Goal: Book appointment/travel/reservation

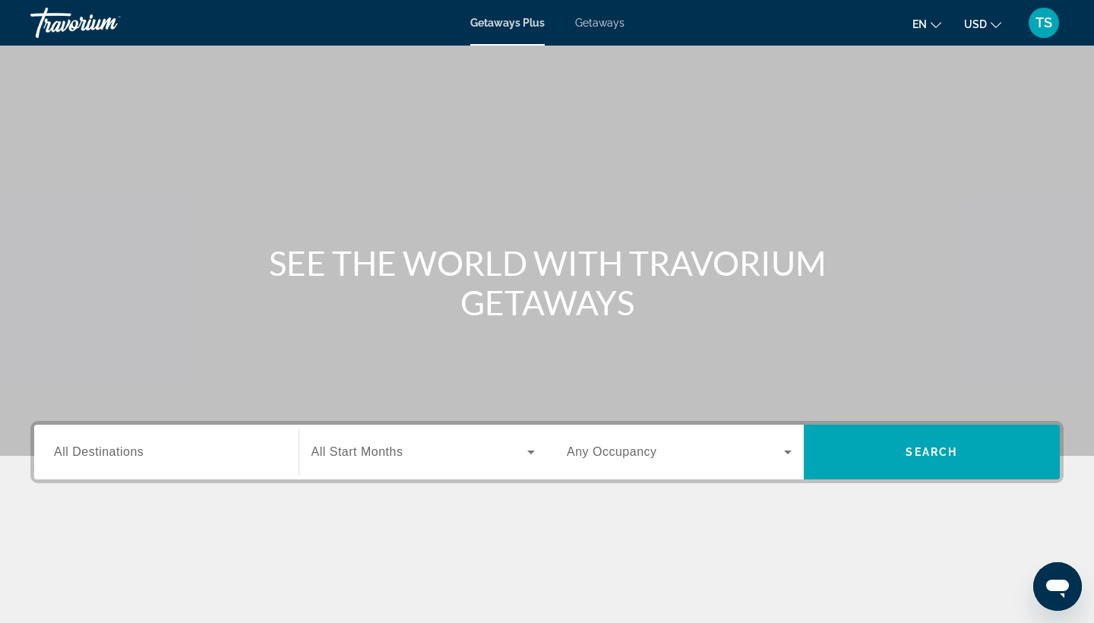
click at [609, 22] on span "Getaways" at bounding box center [599, 23] width 49 height 12
click at [529, 448] on icon "Search widget" at bounding box center [531, 452] width 18 height 18
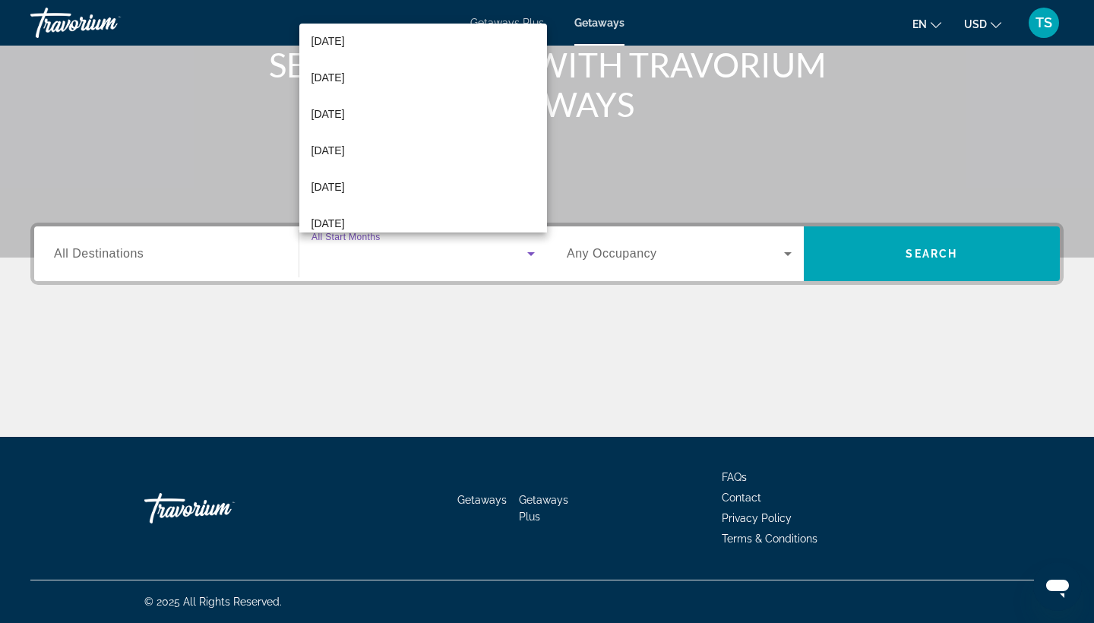
scroll to position [269, 0]
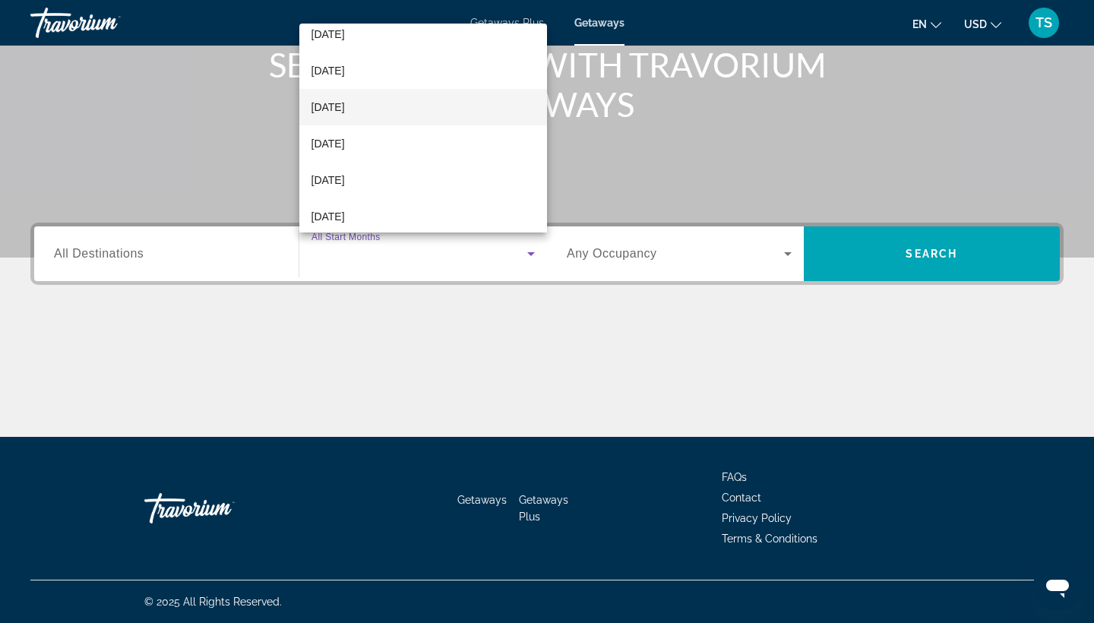
click at [446, 109] on mat-option "[DATE]" at bounding box center [423, 107] width 248 height 36
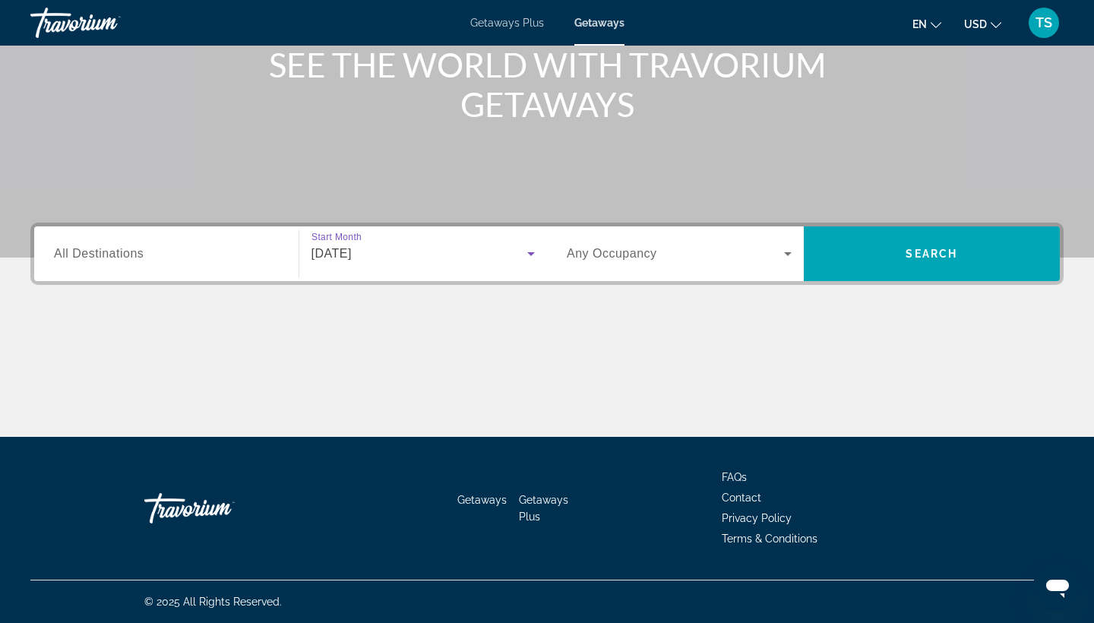
click at [789, 255] on icon "Search widget" at bounding box center [788, 254] width 8 height 4
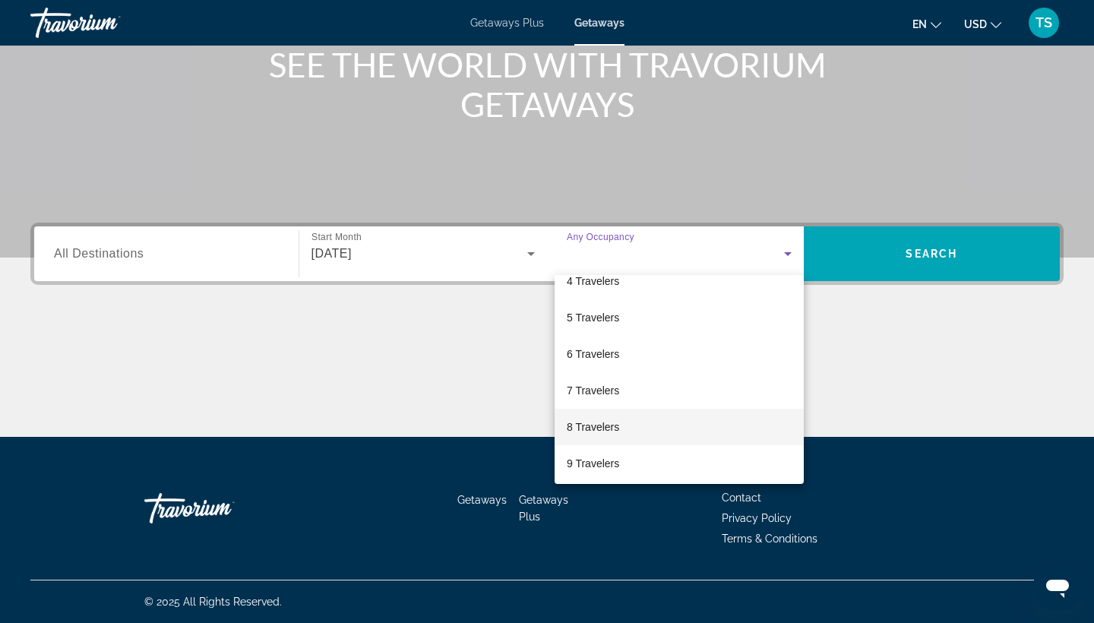
scroll to position [129, 0]
click at [603, 393] on span "7 Travelers" at bounding box center [593, 389] width 52 height 18
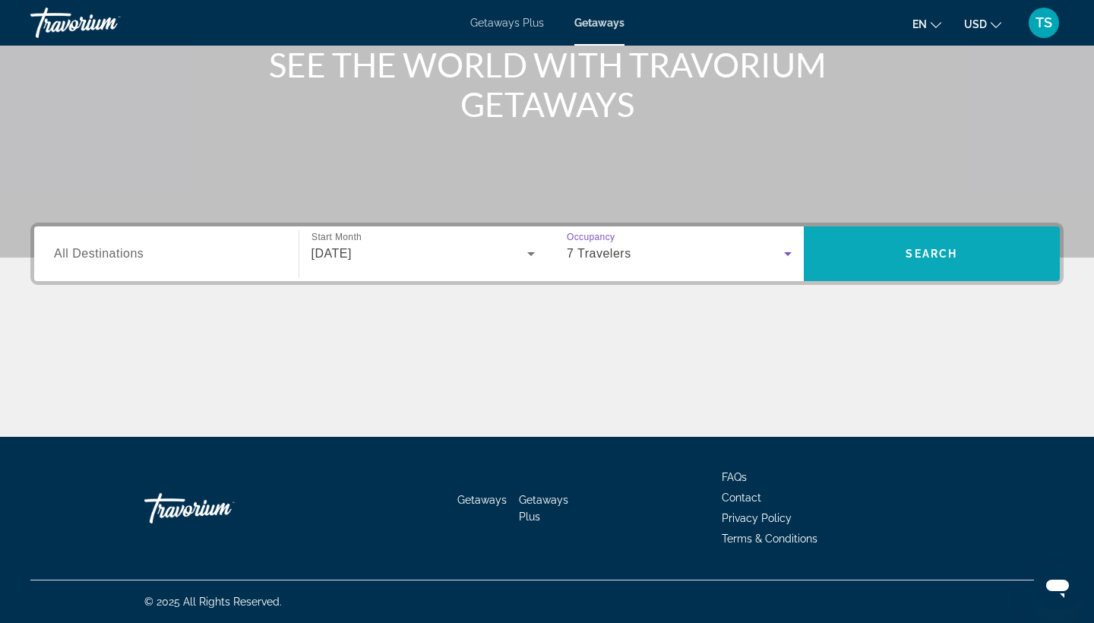
click at [894, 248] on span "Search widget" at bounding box center [932, 254] width 257 height 36
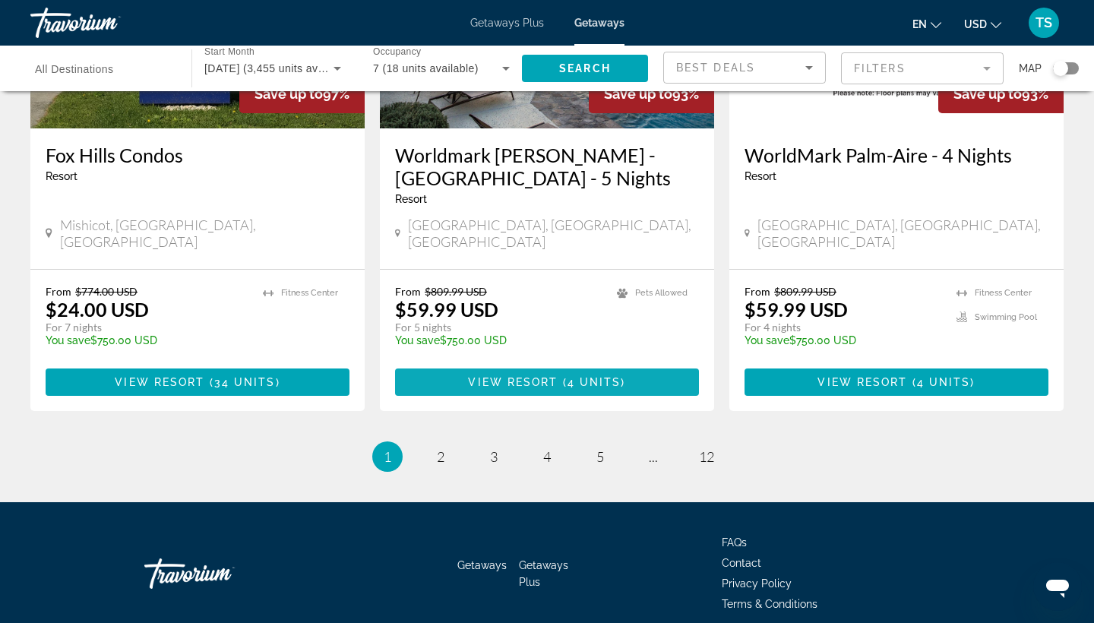
scroll to position [1904, 0]
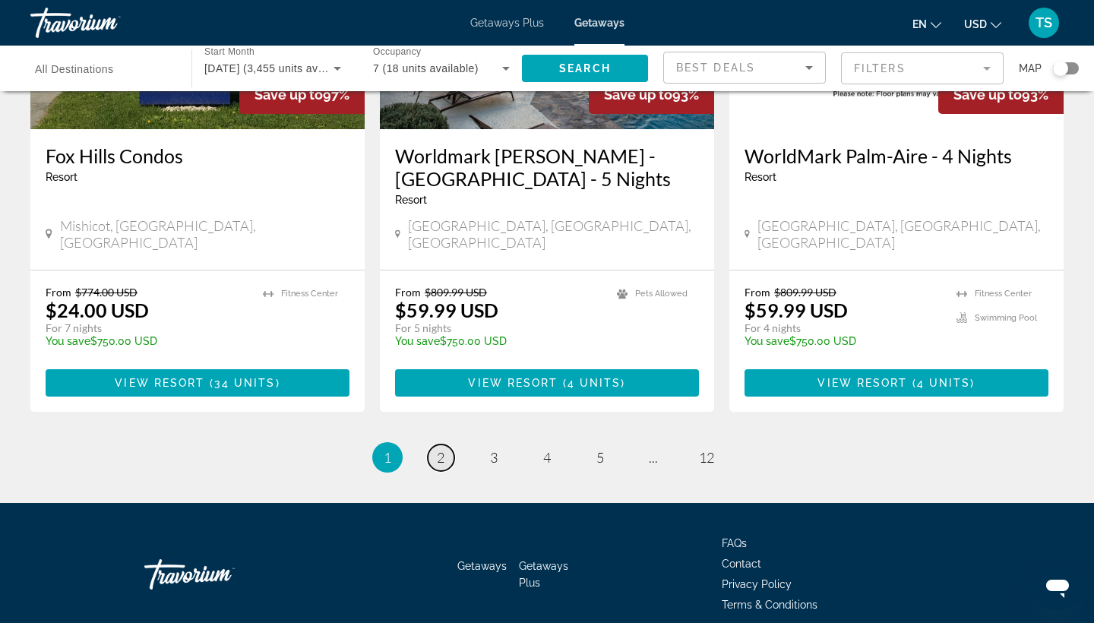
click at [441, 449] on span "2" at bounding box center [441, 457] width 8 height 17
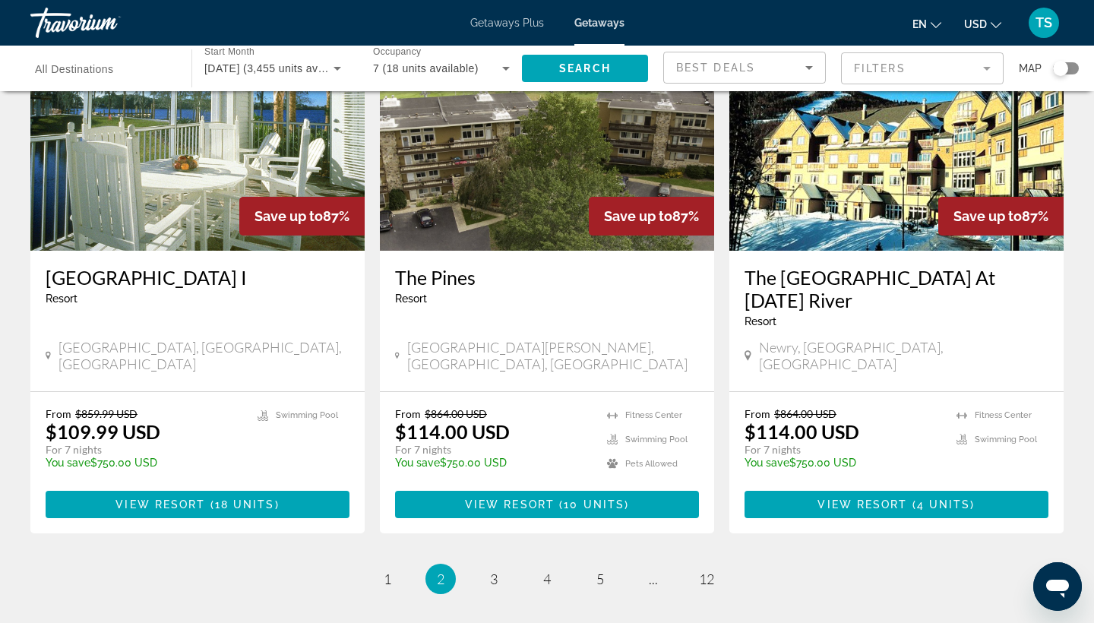
scroll to position [1805, 0]
click at [497, 571] on span "3" at bounding box center [494, 579] width 8 height 17
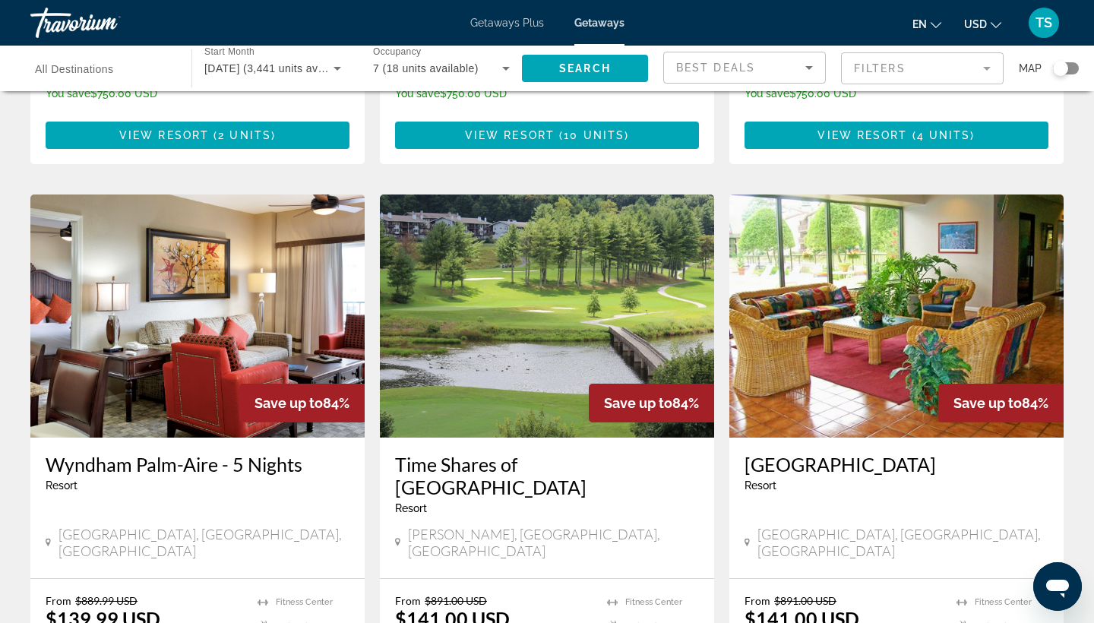
scroll to position [1055, 0]
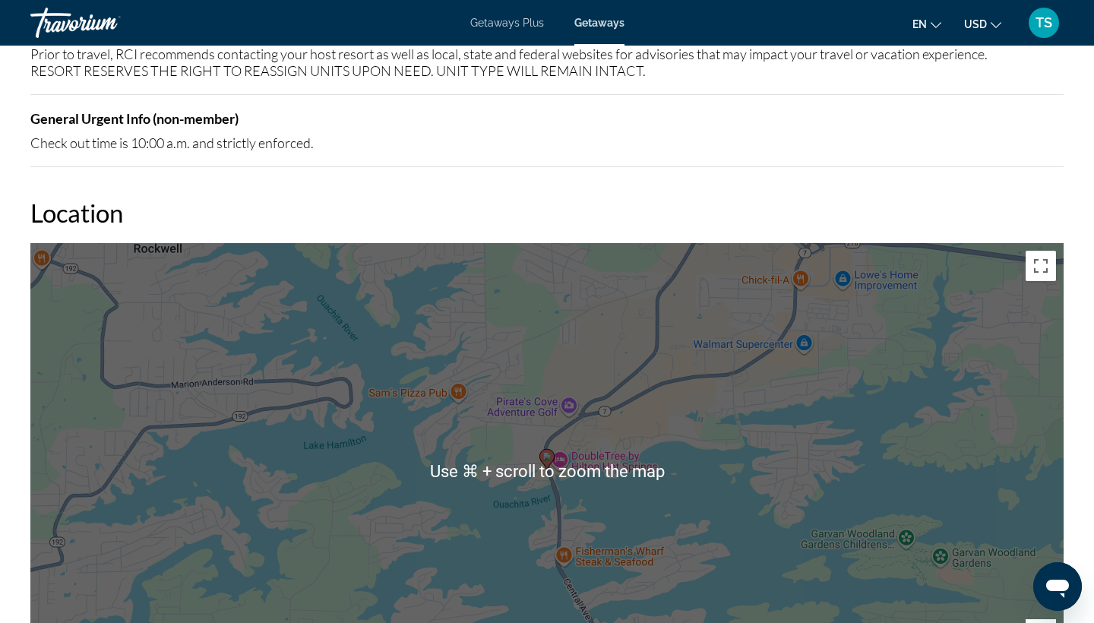
scroll to position [1936, 0]
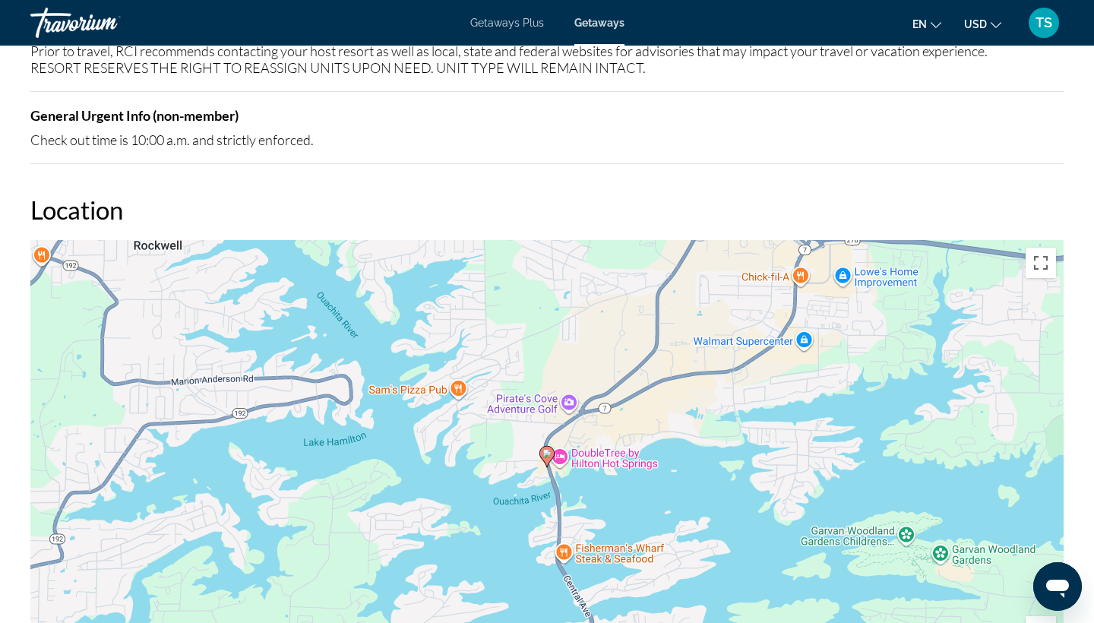
click at [548, 457] on image "Main content" at bounding box center [546, 453] width 9 height 9
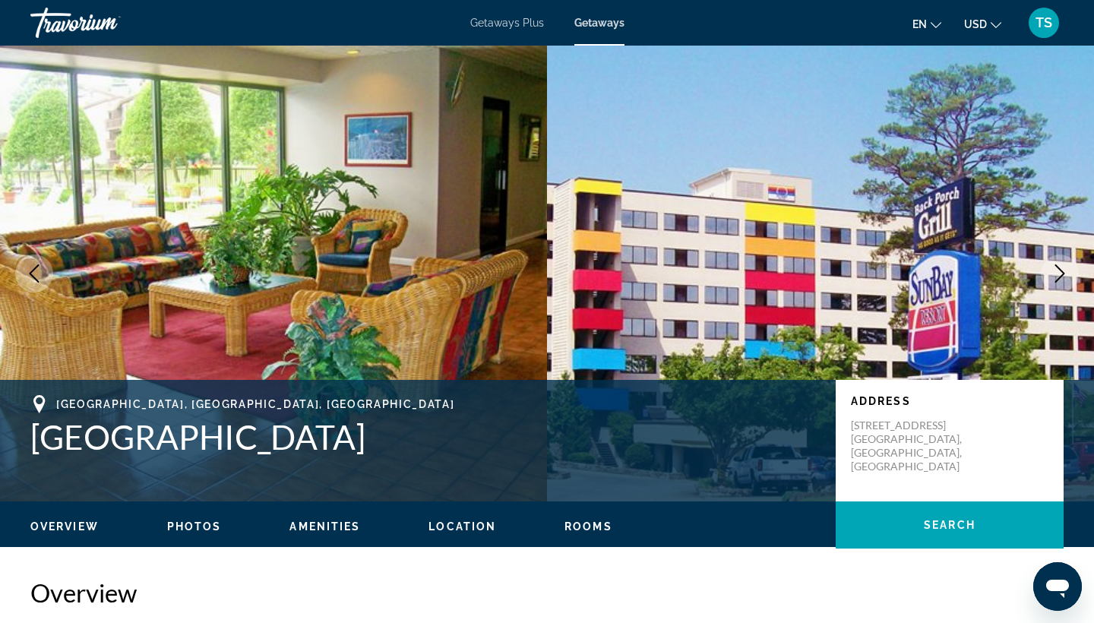
scroll to position [0, 0]
